Goal: Use online tool/utility: Utilize a website feature to perform a specific function

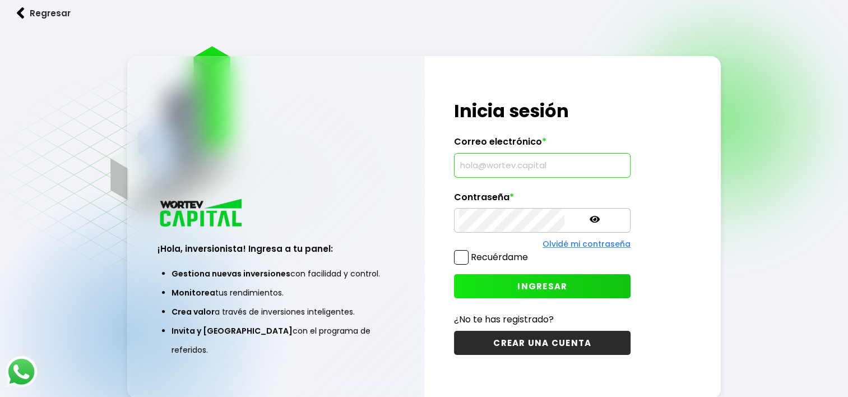
click at [480, 167] on input "text" at bounding box center [542, 165] width 166 height 24
type input "[EMAIL_ADDRESS][DOMAIN_NAME]"
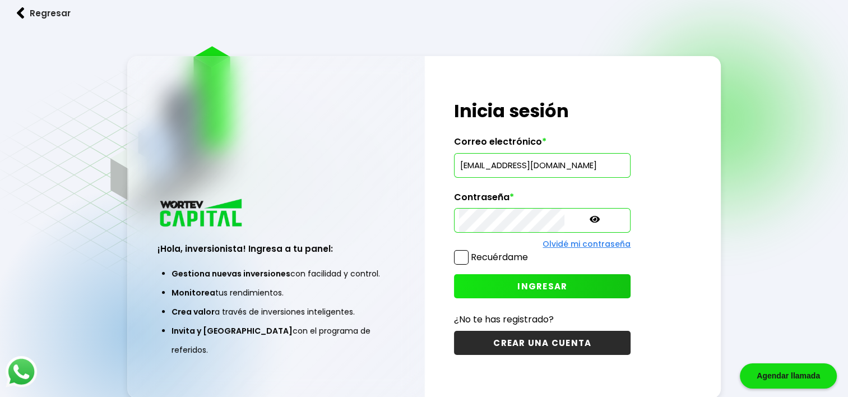
click at [517, 288] on span "INGRESAR" at bounding box center [542, 286] width 50 height 12
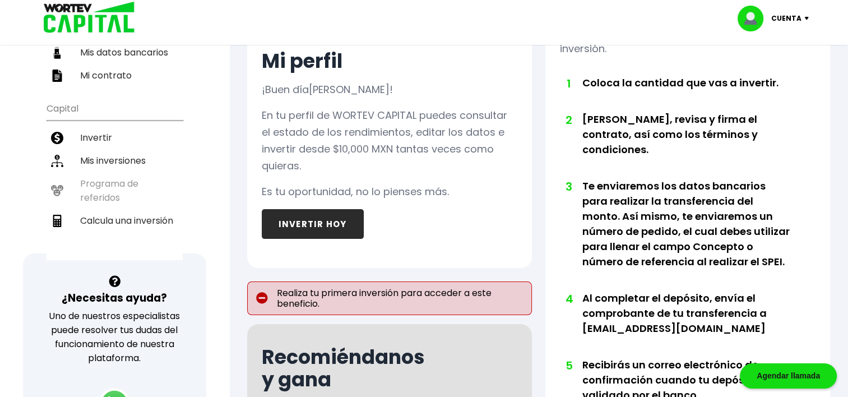
scroll to position [187, 0]
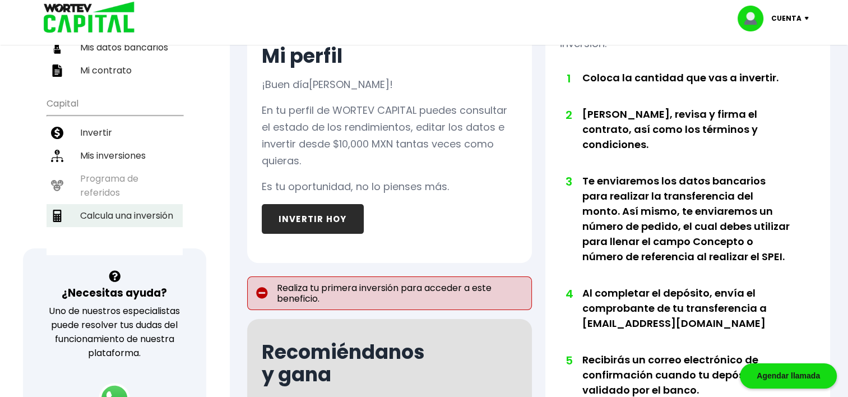
click at [99, 204] on li "Calcula una inversión" at bounding box center [114, 215] width 136 height 23
select select "1"
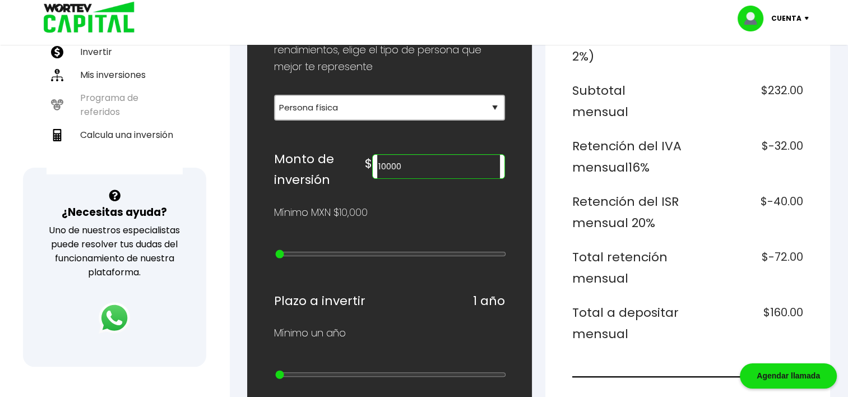
scroll to position [373, 0]
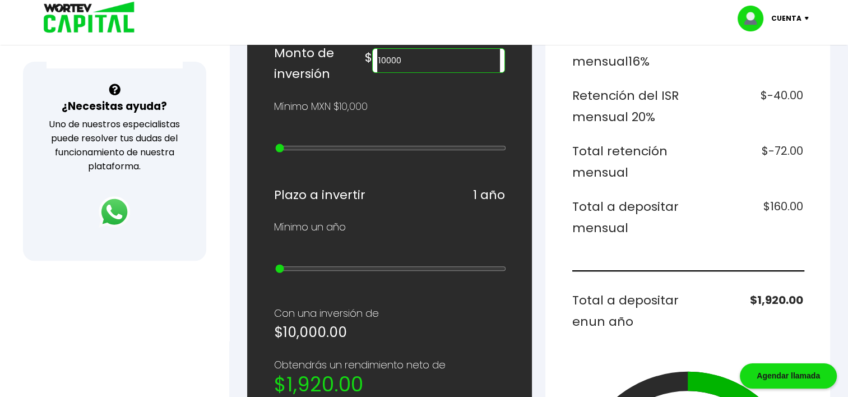
click at [448, 55] on input "10000" at bounding box center [438, 61] width 123 height 24
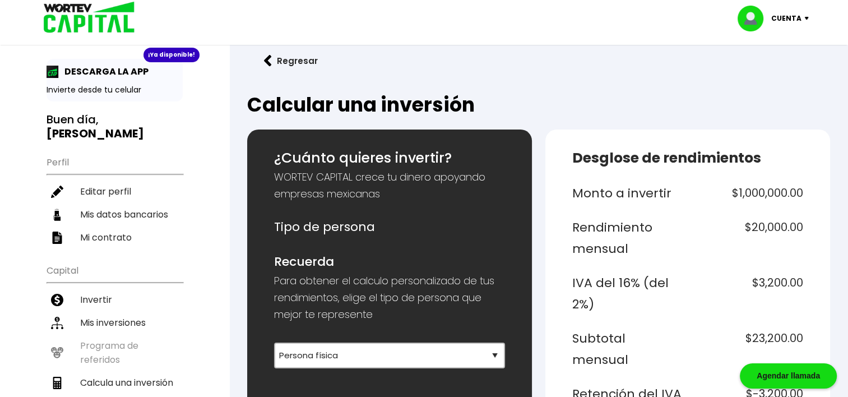
scroll to position [0, 0]
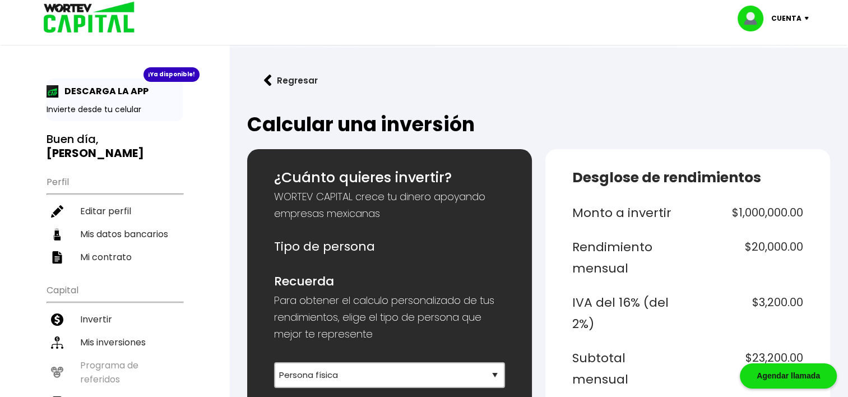
type input "1000000"
click at [804, 18] on img at bounding box center [808, 18] width 15 height 3
click at [772, 77] on li "Cerrar sesión" at bounding box center [774, 74] width 90 height 23
